Goal: Transaction & Acquisition: Subscribe to service/newsletter

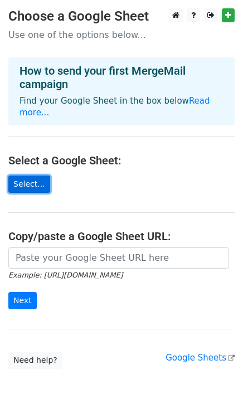
click at [31, 175] on link "Select..." at bounding box center [29, 183] width 42 height 17
click at [94, 231] on main "Choose a Google Sheet Use one of the options below... How to send your first Me…" at bounding box center [121, 188] width 243 height 360
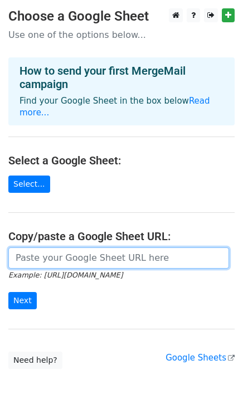
click at [100, 247] on input "url" at bounding box center [118, 257] width 221 height 21
paste input "https://docs.google.com/spreadsheets/d/1tnDVGNQyL1A0Y6p7ZShvmQR71lw2bDa7cAS_uM9…"
click at [180, 247] on input "https://docs.google.com/spreadsheets/d/1tnDVGNQyL1A0Y6p7ZShvmQR71lw2bDa7cAS_uM9…" at bounding box center [118, 257] width 221 height 21
paste input "usp=sharing"
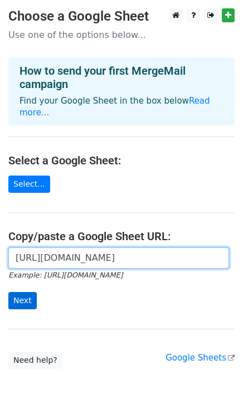
type input "https://docs.google.com/spreadsheets/d/1tnDVGNQyL1A0Y6p7ZShvmQR71lw2bDa7cAS_uM9…"
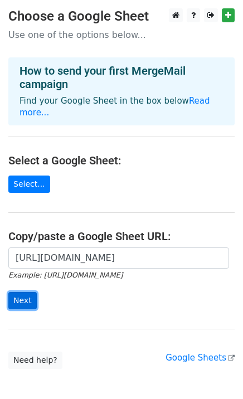
scroll to position [0, 0]
click at [21, 292] on input "Next" at bounding box center [22, 300] width 28 height 17
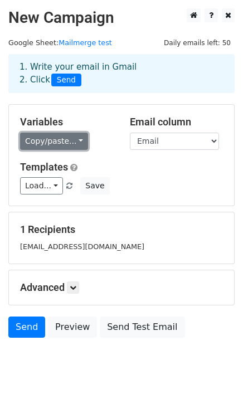
click at [66, 141] on link "Copy/paste..." at bounding box center [54, 141] width 68 height 17
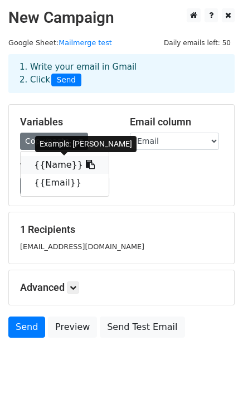
click at [52, 168] on link "{{Name}}" at bounding box center [65, 165] width 88 height 18
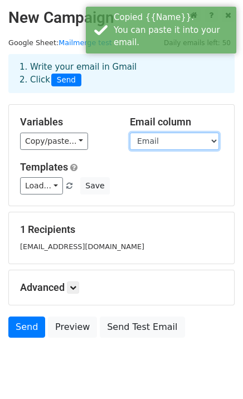
click at [198, 144] on select "Name Email" at bounding box center [174, 141] width 89 height 17
select select "Name"
click at [130, 133] on select "Name Email" at bounding box center [174, 141] width 89 height 17
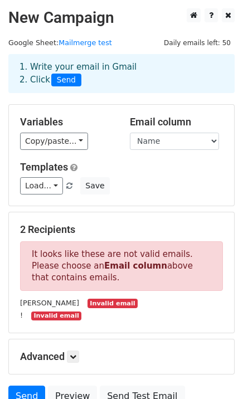
drag, startPoint x: 134, startPoint y: 306, endPoint x: 143, endPoint y: 294, distance: 15.2
click at [134, 306] on div "John Invalid email" at bounding box center [121, 302] width 219 height 13
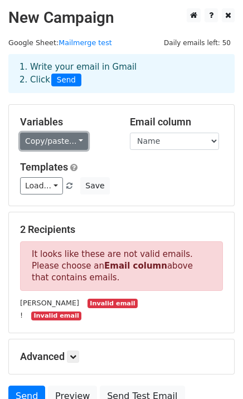
click at [67, 146] on link "Copy/paste..." at bounding box center [54, 141] width 68 height 17
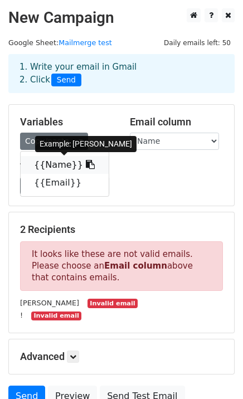
click at [86, 165] on icon at bounding box center [90, 164] width 9 height 9
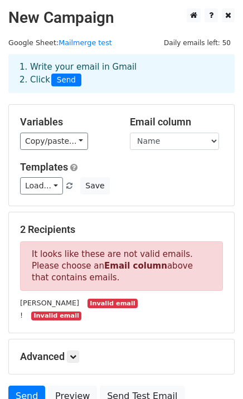
click at [140, 299] on div "John Invalid email" at bounding box center [121, 302] width 219 height 13
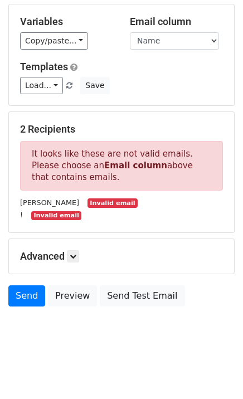
scroll to position [102, 0]
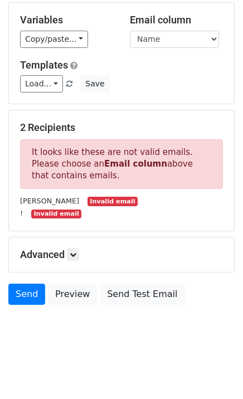
click at [59, 168] on p "It looks like these are not valid emails. Please choose an Email column above t…" at bounding box center [121, 164] width 203 height 50
drag, startPoint x: 111, startPoint y: 166, endPoint x: 174, endPoint y: 168, distance: 63.0
click at [174, 168] on p "It looks like these are not valid emails. Please choose an Email column above t…" at bounding box center [121, 164] width 203 height 50
click at [158, 179] on p "It looks like these are not valid emails. Please choose an Email column above t…" at bounding box center [121, 164] width 203 height 50
click at [189, 44] on select "Name Email" at bounding box center [174, 39] width 89 height 17
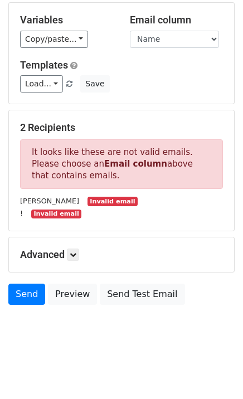
click at [162, 164] on p "It looks like these are not valid emails. Please choose an Email column above t…" at bounding box center [121, 164] width 203 height 50
drag, startPoint x: 42, startPoint y: 124, endPoint x: 90, endPoint y: 134, distance: 48.8
click at [90, 134] on div "2 Recipients It looks like these are not valid emails. Please choose an Email c…" at bounding box center [121, 170] width 203 height 98
click at [129, 201] on div "John Invalid email" at bounding box center [121, 200] width 219 height 13
click at [76, 256] on icon at bounding box center [73, 254] width 7 height 7
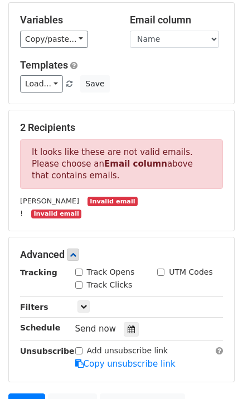
click at [78, 282] on input "Track Clicks" at bounding box center [78, 284] width 7 height 7
checkbox input "true"
click at [77, 271] on input "Track Opens" at bounding box center [78, 271] width 7 height 7
checkbox input "true"
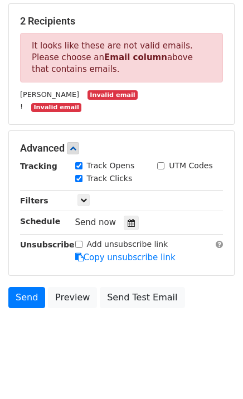
scroll to position [211, 0]
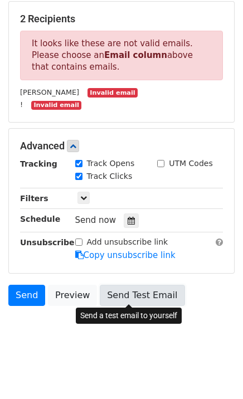
click at [140, 294] on link "Send Test Email" at bounding box center [142, 295] width 85 height 21
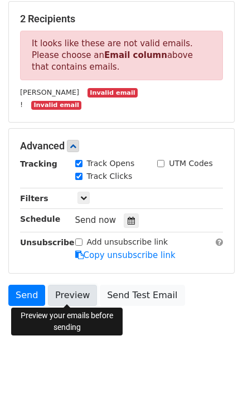
click at [71, 297] on link "Preview" at bounding box center [72, 295] width 49 height 21
click at [80, 292] on link "Preview" at bounding box center [72, 295] width 49 height 21
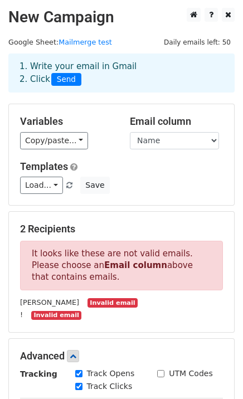
scroll to position [0, 0]
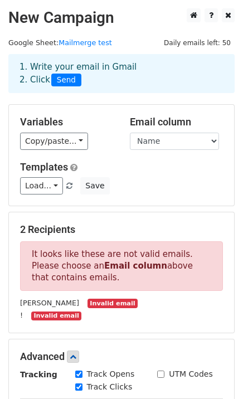
click at [87, 300] on small "Invalid email" at bounding box center [112, 303] width 50 height 9
drag, startPoint x: 75, startPoint y: 255, endPoint x: 160, endPoint y: 285, distance: 90.2
click at [160, 285] on p "It looks like these are not valid emails. Please choose an Email column above t…" at bounding box center [121, 266] width 203 height 50
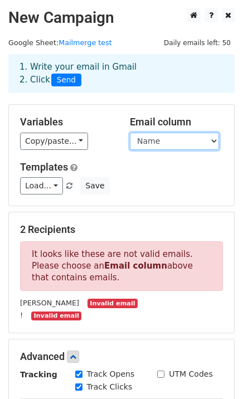
click at [198, 143] on select "Name Email" at bounding box center [174, 141] width 89 height 17
select select "Email"
click at [130, 133] on select "Name Email" at bounding box center [174, 141] width 89 height 17
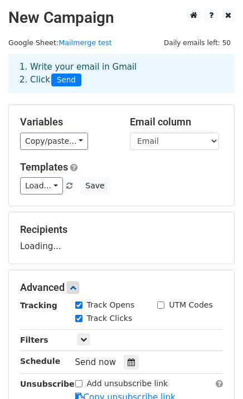
click at [184, 193] on div "Load... No templates saved Save" at bounding box center [121, 185] width 219 height 17
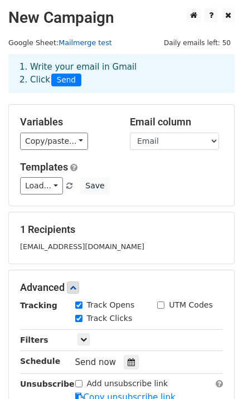
click at [87, 45] on link "Mailmerge test" at bounding box center [84, 42] width 53 height 8
click at [29, 43] on small "Google Sheet: Mailmerge test" at bounding box center [60, 42] width 104 height 8
drag, startPoint x: 67, startPoint y: 42, endPoint x: 30, endPoint y: 42, distance: 37.9
click at [29, 42] on small "Google Sheet: Mailmerge test" at bounding box center [60, 42] width 104 height 8
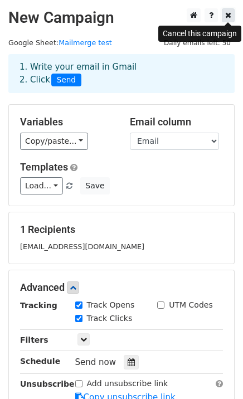
click at [228, 19] on icon at bounding box center [228, 15] width 6 height 8
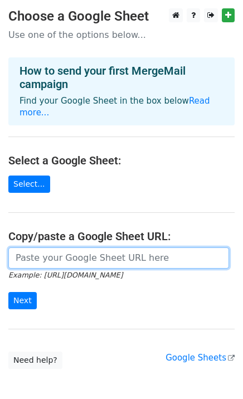
click at [42, 252] on input "url" at bounding box center [118, 257] width 221 height 21
paste input "[URL][DOMAIN_NAME]"
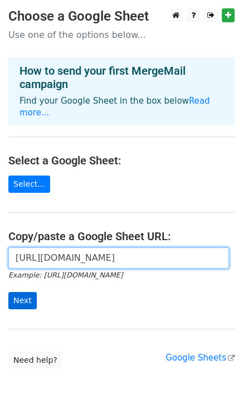
type input "[URL][DOMAIN_NAME]"
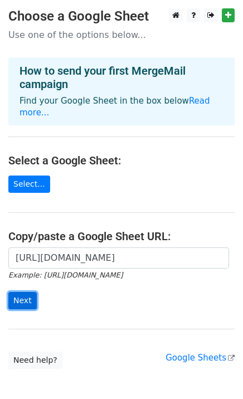
scroll to position [0, 0]
click at [29, 292] on input "Next" at bounding box center [22, 300] width 28 height 17
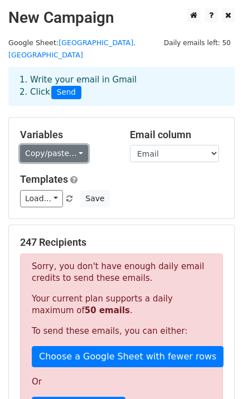
click at [74, 146] on link "Copy/paste..." at bounding box center [54, 153] width 68 height 17
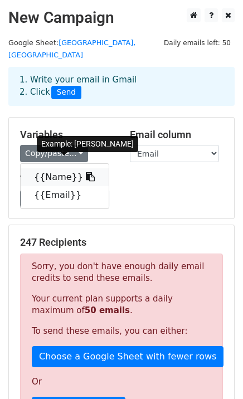
click at [86, 172] on icon at bounding box center [90, 176] width 9 height 9
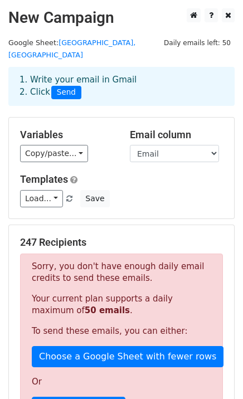
click at [169, 190] on div "Load... No templates saved Save" at bounding box center [121, 198] width 219 height 17
click at [144, 190] on div "Load... No templates saved Save" at bounding box center [121, 198] width 219 height 17
drag, startPoint x: 85, startPoint y: 259, endPoint x: 139, endPoint y: 265, distance: 54.4
click at [139, 265] on p "Sorry, you don't have enough daily email credits to send these emails." at bounding box center [121, 272] width 179 height 23
drag, startPoint x: 149, startPoint y: 294, endPoint x: 121, endPoint y: 295, distance: 28.4
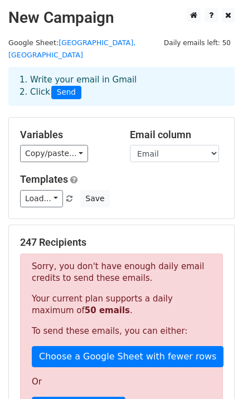
click at [148, 294] on p "Your current plan supports a daily maximum of 50 emails ." at bounding box center [121, 304] width 179 height 23
click at [150, 190] on div "Load... No templates saved Save" at bounding box center [121, 198] width 219 height 17
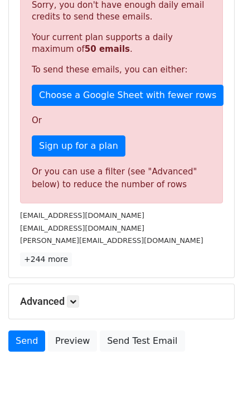
scroll to position [295, 0]
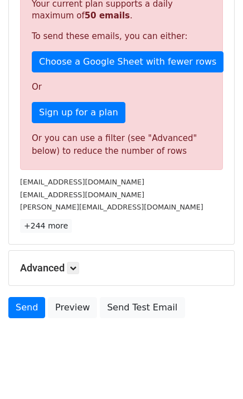
click at [162, 201] on div "gary@nashvillerealestate.com" at bounding box center [121, 207] width 219 height 13
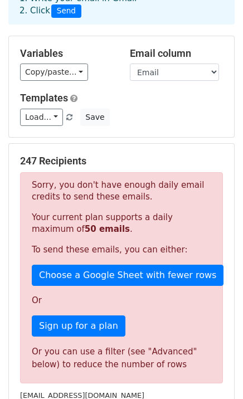
scroll to position [0, 0]
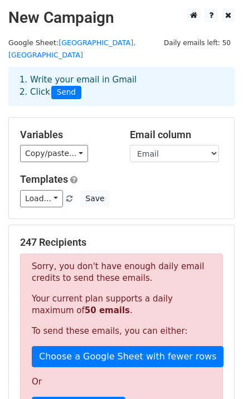
drag, startPoint x: 151, startPoint y: 201, endPoint x: 160, endPoint y: 184, distance: 18.9
click at [151, 198] on div "Variables Copy/paste... {{Name}} {{Email}} Email column Name Email Templates Lo…" at bounding box center [121, 168] width 225 height 101
click at [204, 145] on select "Name Email" at bounding box center [174, 153] width 89 height 17
click at [130, 145] on select "Name Email" at bounding box center [174, 153] width 89 height 17
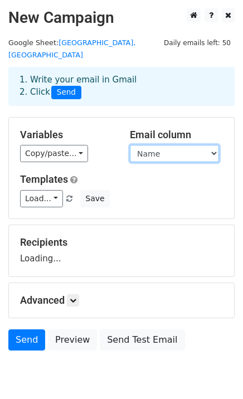
click at [179, 146] on select "Name Email" at bounding box center [174, 153] width 89 height 17
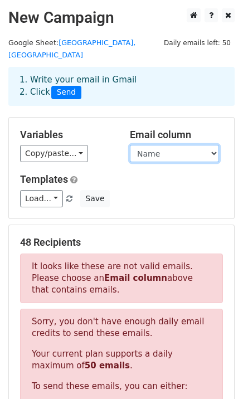
click at [130, 145] on select "Name Email" at bounding box center [174, 153] width 89 height 17
click at [172, 145] on select "Name Email" at bounding box center [174, 153] width 89 height 17
select select "Email"
click at [130, 145] on select "Name Email" at bounding box center [174, 153] width 89 height 17
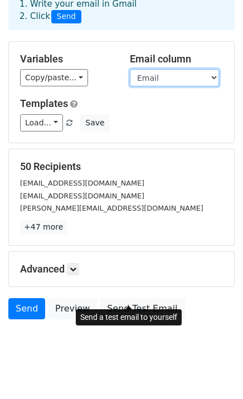
scroll to position [77, 0]
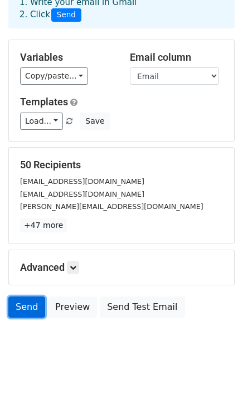
click at [25, 299] on link "Send" at bounding box center [26, 306] width 37 height 21
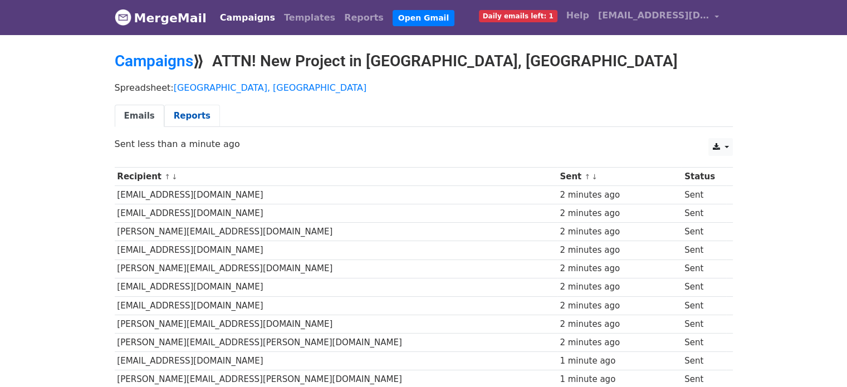
click at [194, 115] on link "Reports" at bounding box center [192, 116] width 56 height 23
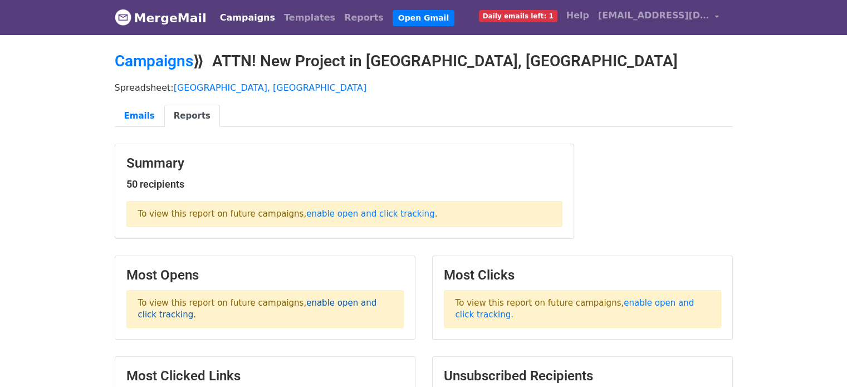
click at [341, 302] on link "enable open and click tracking" at bounding box center [257, 309] width 239 height 22
